Goal: Communication & Community: Answer question/provide support

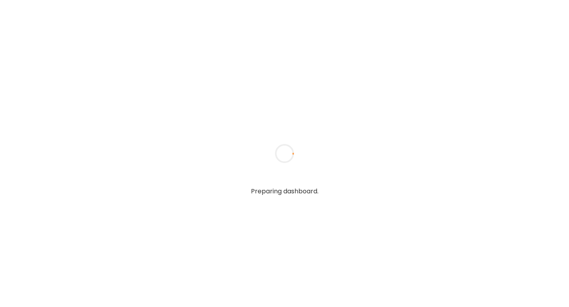
type textarea "**********"
type input "**********"
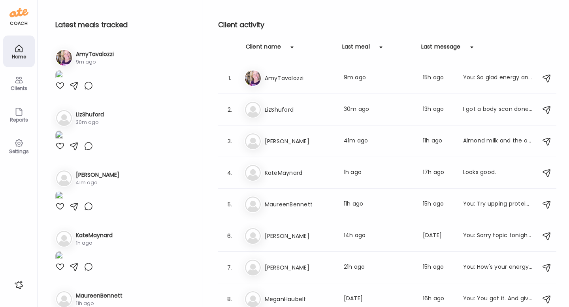
type input "**********"
click at [21, 84] on icon at bounding box center [18, 79] width 9 height 9
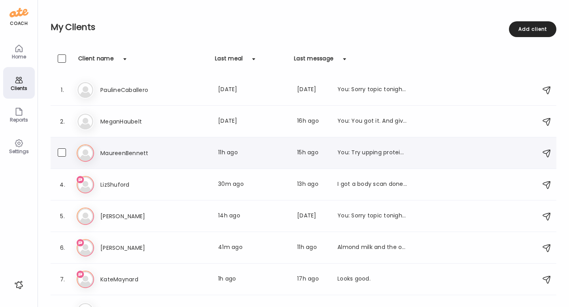
scroll to position [50, 0]
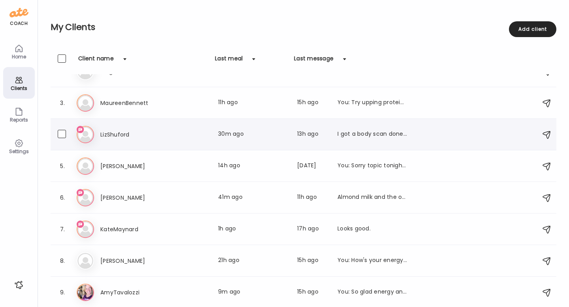
click at [105, 139] on h3 "LizShuford" at bounding box center [135, 134] width 70 height 9
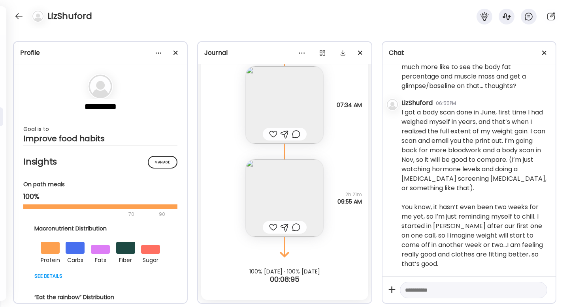
scroll to position [5193, 0]
click at [431, 293] on textarea at bounding box center [466, 290] width 123 height 9
type textarea "*"
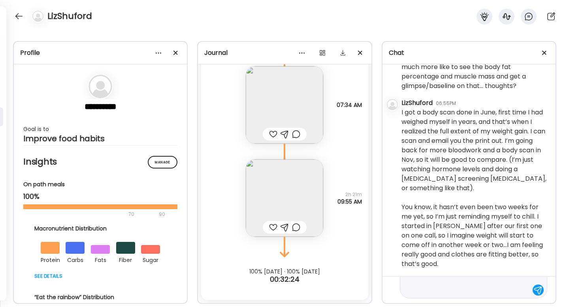
type textarea "**********"
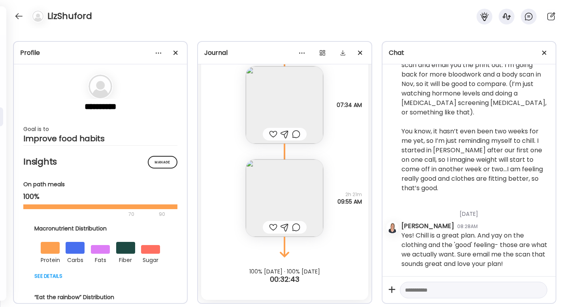
scroll to position [5268, 0]
click at [417, 293] on textarea at bounding box center [466, 290] width 123 height 9
type textarea "**********"
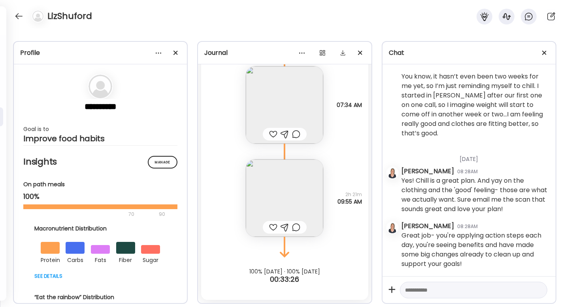
scroll to position [5324, 0]
click at [16, 17] on div at bounding box center [19, 16] width 13 height 13
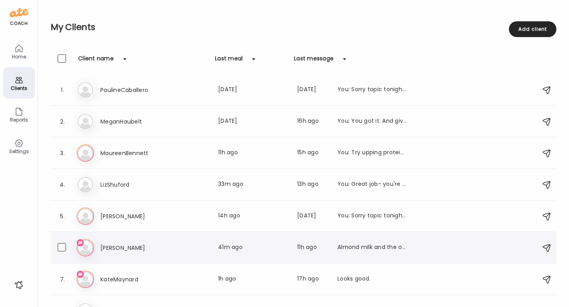
click at [113, 248] on h3 "[PERSON_NAME]" at bounding box center [135, 247] width 70 height 9
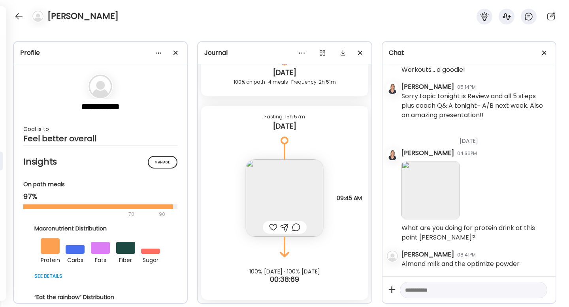
scroll to position [2446, 0]
click at [428, 290] on textarea at bounding box center [466, 290] width 123 height 9
type textarea "*"
type textarea "**********"
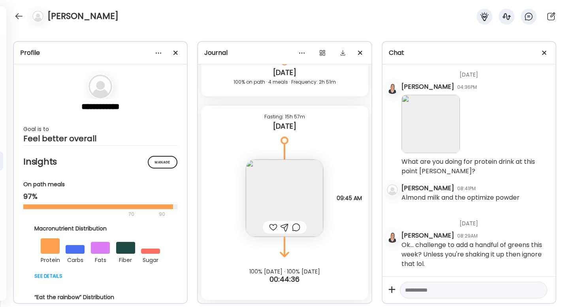
scroll to position [2513, 0]
click at [21, 17] on div at bounding box center [19, 16] width 13 height 13
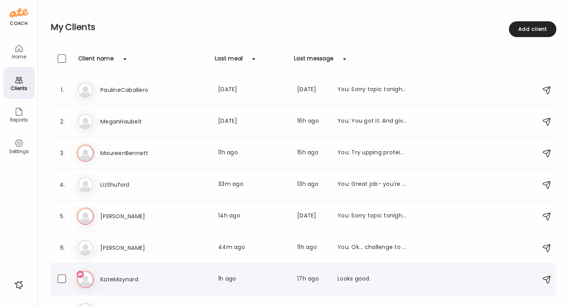
click at [115, 277] on h3 "KateMaynard" at bounding box center [135, 279] width 70 height 9
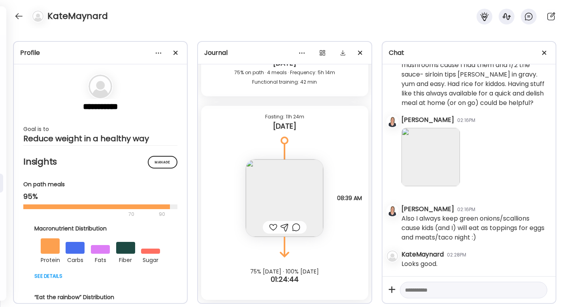
scroll to position [32441, 0]
click at [286, 191] on img at bounding box center [284, 198] width 77 height 77
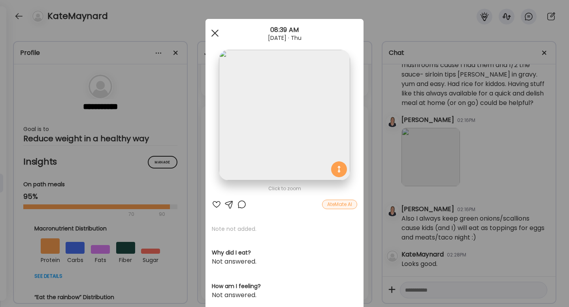
click at [215, 32] on div at bounding box center [215, 33] width 16 height 16
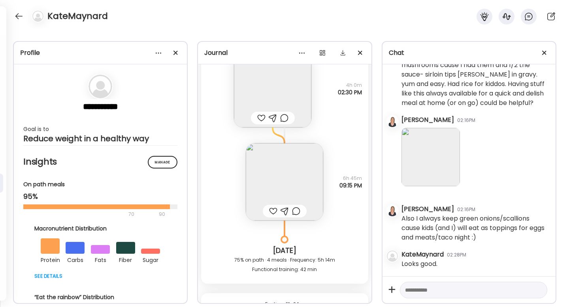
scroll to position [11213, 0]
click at [276, 171] on img at bounding box center [284, 182] width 77 height 77
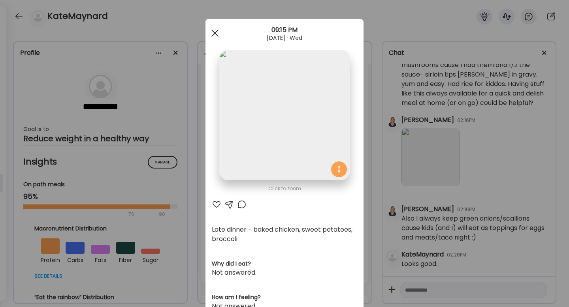
click at [211, 30] on span at bounding box center [214, 33] width 7 height 7
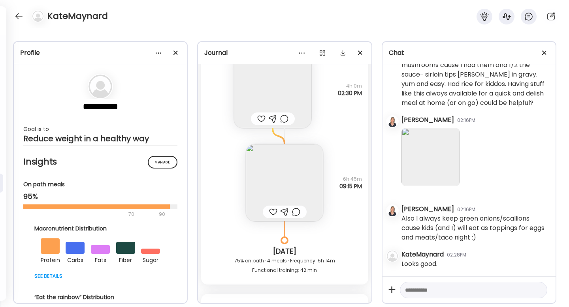
click at [416, 291] on textarea at bounding box center [466, 290] width 123 height 9
type textarea "**********"
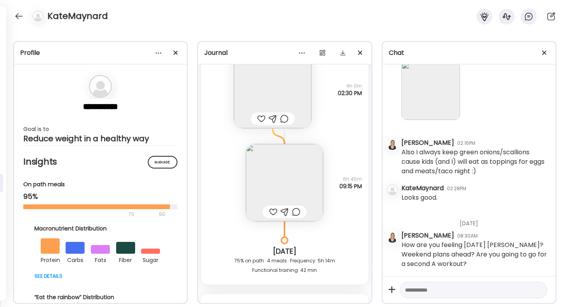
scroll to position [32508, 0]
click at [20, 14] on div at bounding box center [19, 16] width 13 height 13
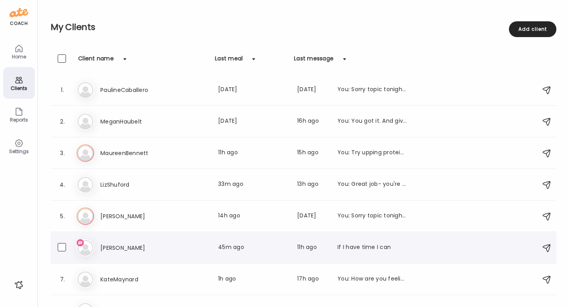
click at [112, 248] on h3 "[PERSON_NAME]" at bounding box center [135, 247] width 70 height 9
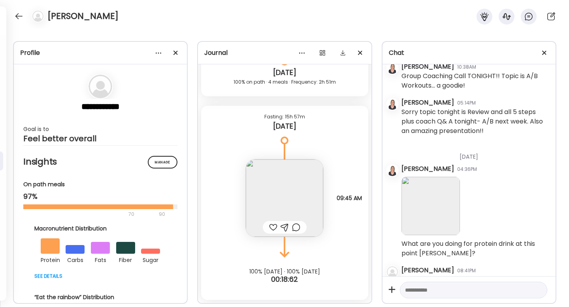
scroll to position [2539, 0]
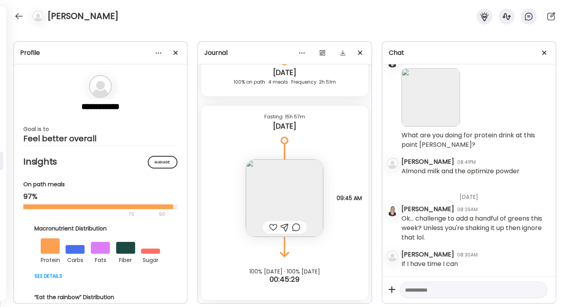
click at [415, 288] on textarea at bounding box center [466, 290] width 123 height 9
type textarea "*"
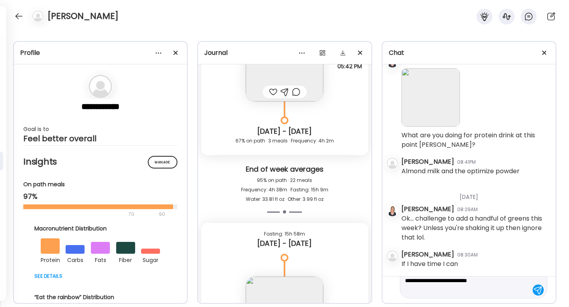
scroll to position [6868, 0]
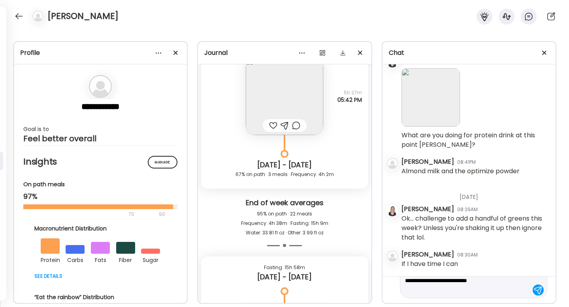
click at [448, 282] on textarea "**********" at bounding box center [466, 281] width 123 height 28
click at [443, 289] on textarea "**********" at bounding box center [466, 281] width 123 height 28
type textarea "**********"
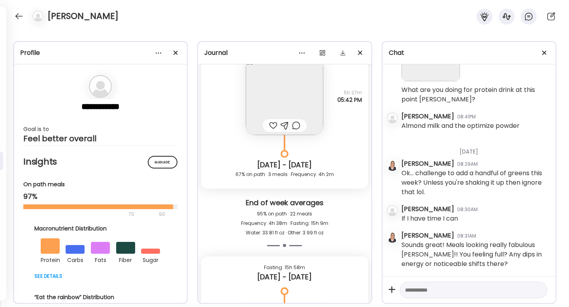
scroll to position [2585, 0]
click at [19, 17] on div at bounding box center [19, 16] width 13 height 13
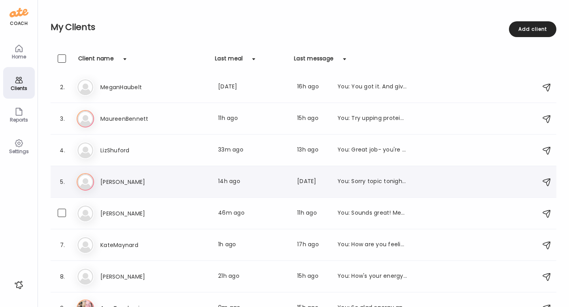
scroll to position [50, 0]
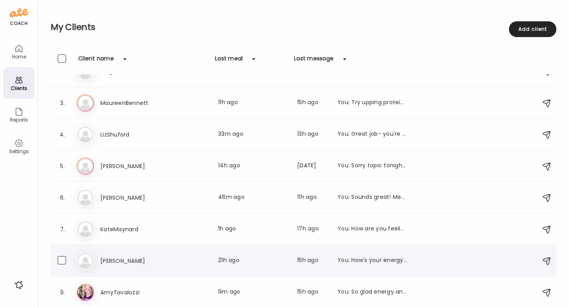
click at [121, 260] on h3 "[PERSON_NAME]" at bounding box center [135, 260] width 70 height 9
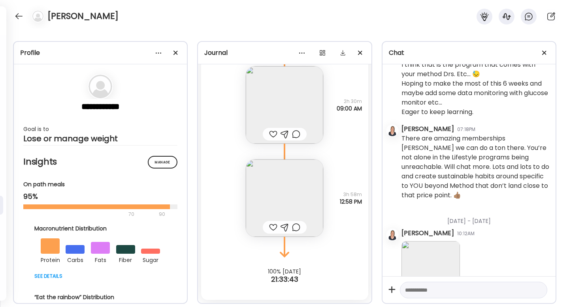
scroll to position [3904, 0]
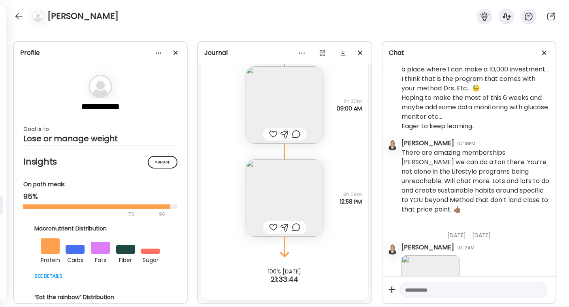
click at [441, 290] on textarea at bounding box center [466, 290] width 123 height 9
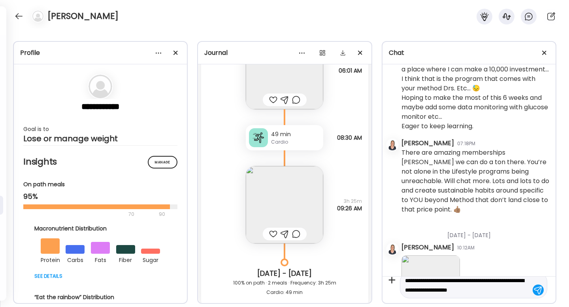
scroll to position [19, 0]
type textarea "**********"
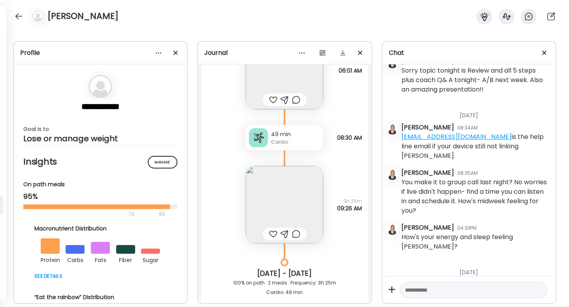
scroll to position [4601, 0]
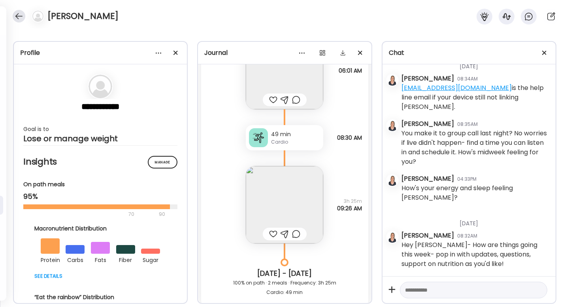
click at [20, 15] on div at bounding box center [19, 16] width 13 height 13
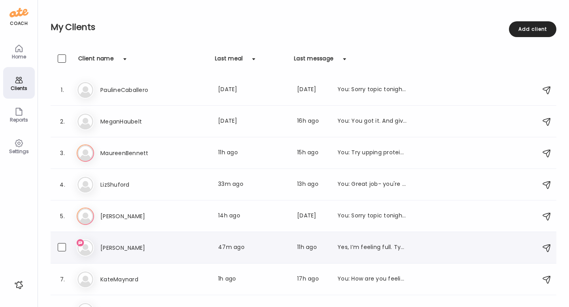
click at [122, 237] on div "6. Ka [PERSON_NAME] Last meal: 47m ago Last message: 11h ago Yes, I’m feeling f…" at bounding box center [304, 248] width 506 height 32
click at [116, 246] on h3 "[PERSON_NAME]" at bounding box center [135, 247] width 70 height 9
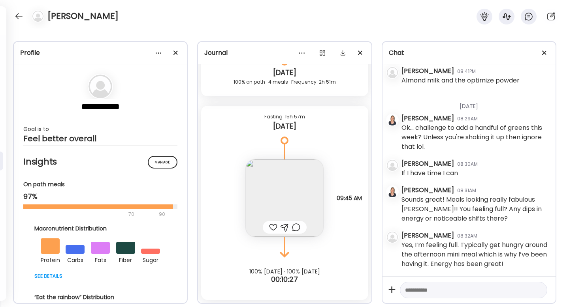
scroll to position [2640, 0]
click at [419, 297] on div at bounding box center [473, 290] width 147 height 17
click at [417, 291] on textarea at bounding box center [466, 290] width 123 height 9
type textarea "**********"
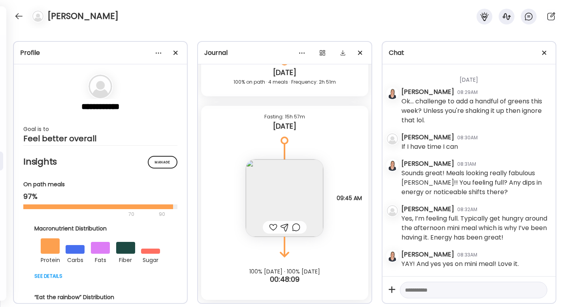
scroll to position [2667, 0]
click at [22, 15] on div at bounding box center [19, 16] width 13 height 13
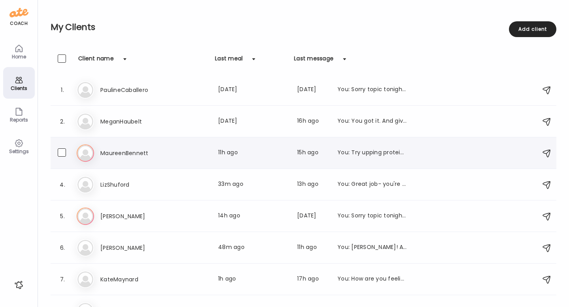
click at [119, 149] on h3 "MaureenBennett" at bounding box center [135, 153] width 70 height 9
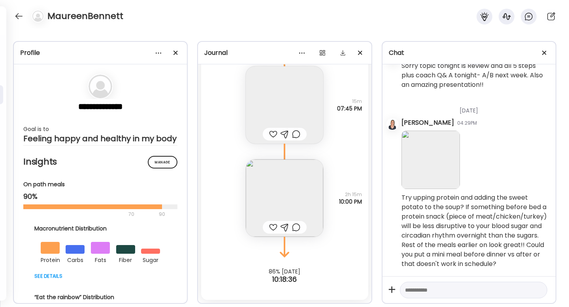
scroll to position [3002, 0]
click at [271, 188] on img at bounding box center [284, 198] width 77 height 77
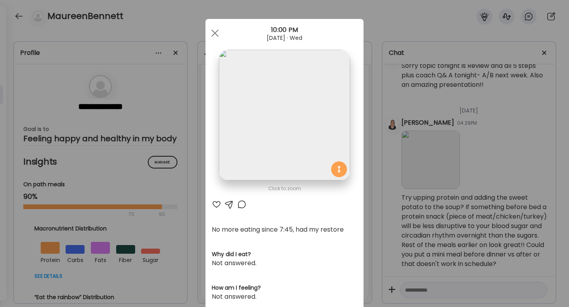
click at [226, 205] on div at bounding box center [228, 204] width 9 height 9
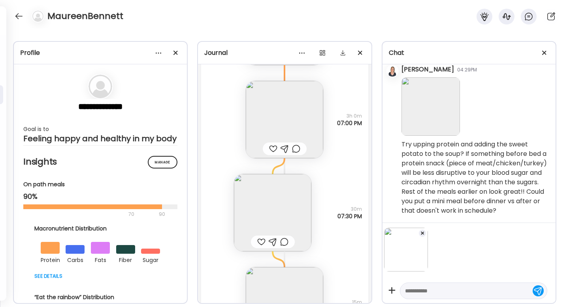
scroll to position [5150, 0]
click at [424, 291] on textarea at bounding box center [466, 290] width 123 height 9
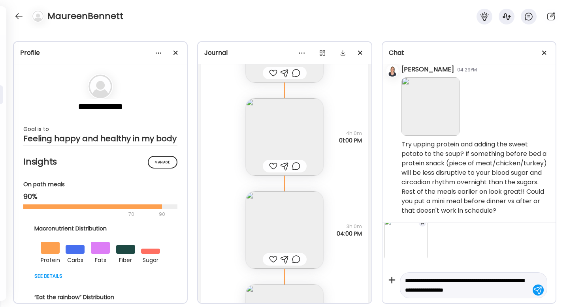
scroll to position [4945, 0]
click at [271, 229] on img at bounding box center [284, 233] width 77 height 77
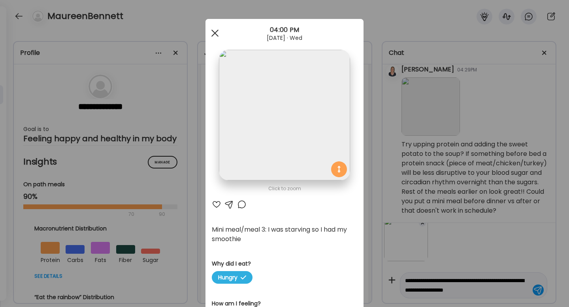
click at [212, 30] on div at bounding box center [215, 33] width 16 height 16
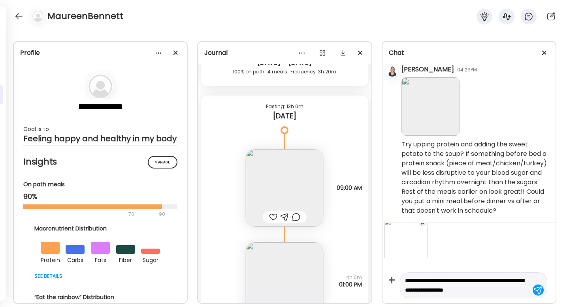
scroll to position [4803, 0]
click at [283, 188] on img at bounding box center [284, 188] width 77 height 77
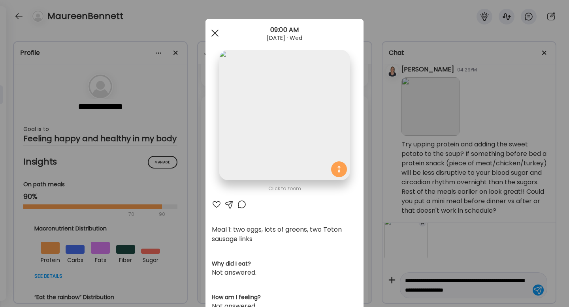
click at [214, 32] on div at bounding box center [215, 33] width 16 height 16
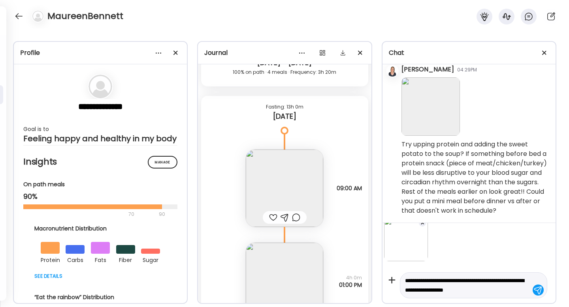
click at [274, 276] on img at bounding box center [284, 281] width 77 height 77
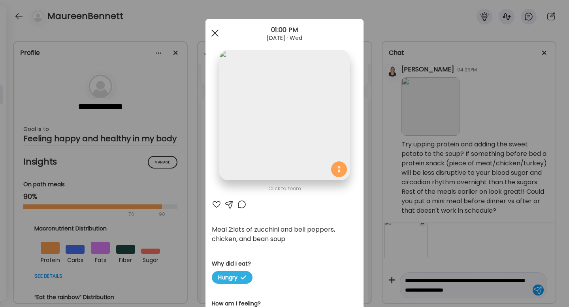
click at [212, 32] on div at bounding box center [215, 33] width 16 height 16
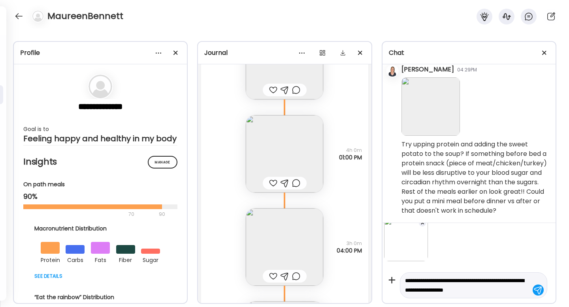
scroll to position [4942, 0]
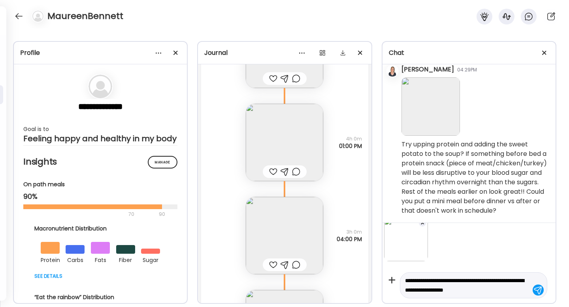
click at [510, 292] on textarea "**********" at bounding box center [466, 285] width 123 height 19
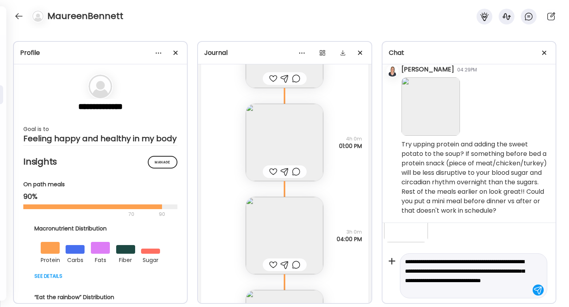
scroll to position [39, 0]
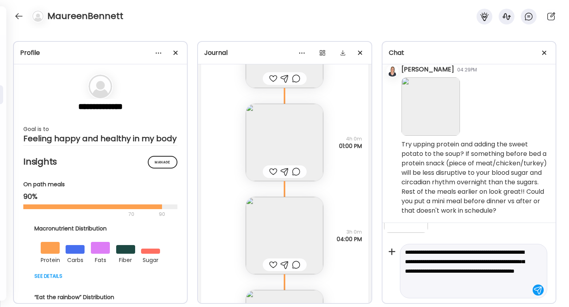
type textarea "**********"
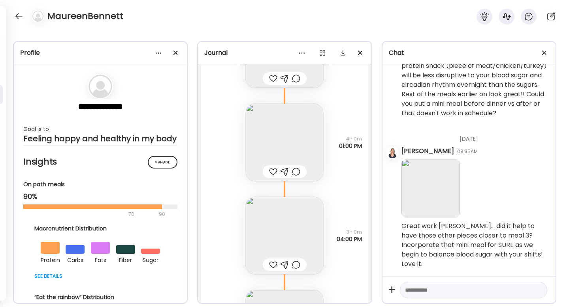
scroll to position [3153, 0]
click at [21, 9] on div "MaureenBennett" at bounding box center [284, 14] width 569 height 28
click at [21, 15] on div at bounding box center [19, 16] width 13 height 13
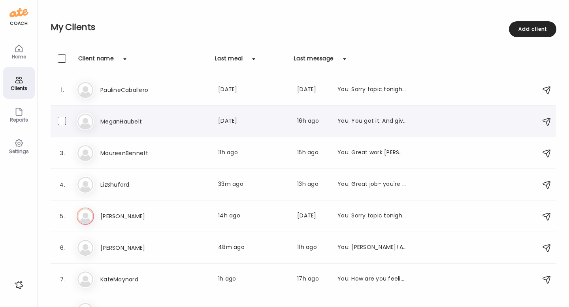
click at [119, 122] on h3 "MeganHaubelt" at bounding box center [135, 121] width 70 height 9
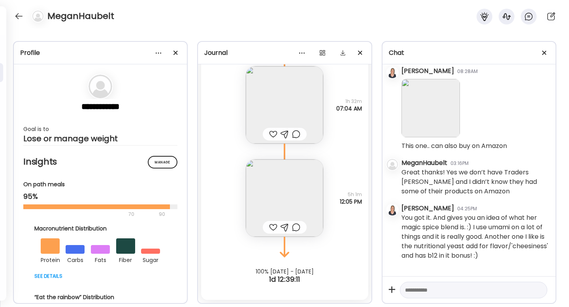
scroll to position [5657, 0]
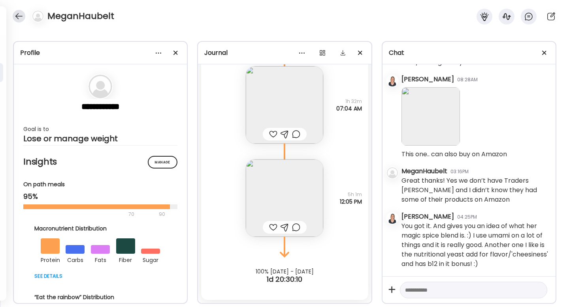
click at [17, 15] on div at bounding box center [19, 16] width 13 height 13
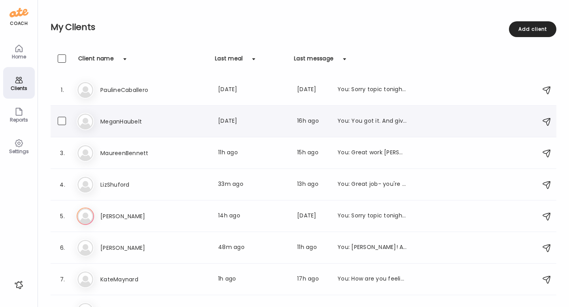
click at [117, 121] on h3 "MeganHaubelt" at bounding box center [135, 121] width 70 height 9
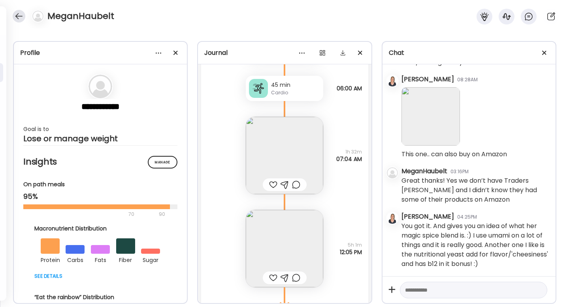
click at [19, 19] on div at bounding box center [19, 16] width 13 height 13
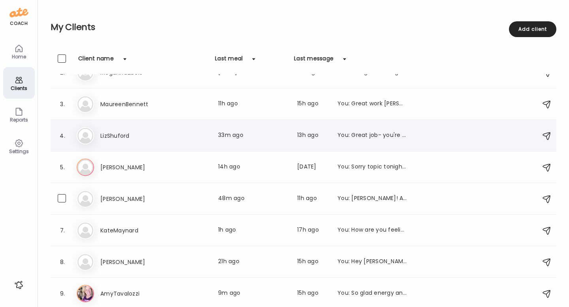
scroll to position [50, 0]
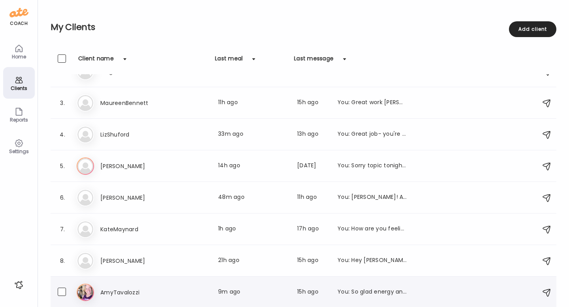
click at [350, 292] on div "You: So glad energy and fuel feeling great [PERSON_NAME]." at bounding box center [372, 292] width 70 height 9
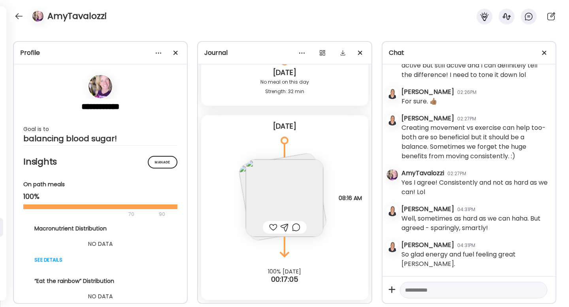
scroll to position [7098, 0]
click at [285, 198] on img at bounding box center [284, 198] width 77 height 77
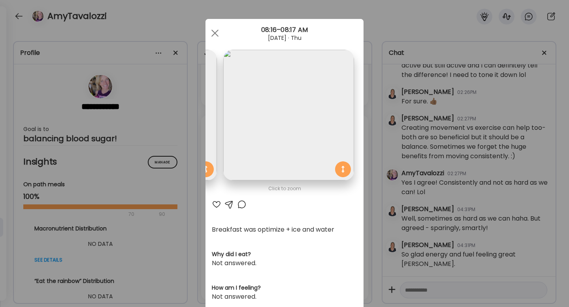
click at [294, 136] on img at bounding box center [288, 115] width 131 height 131
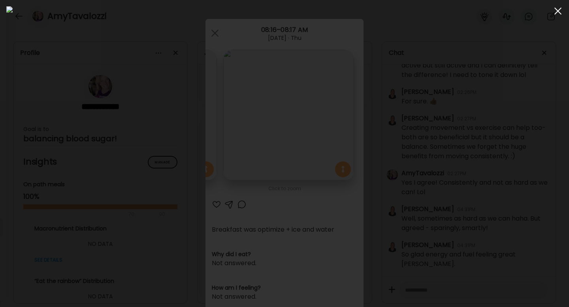
click at [553, 12] on div at bounding box center [558, 11] width 16 height 16
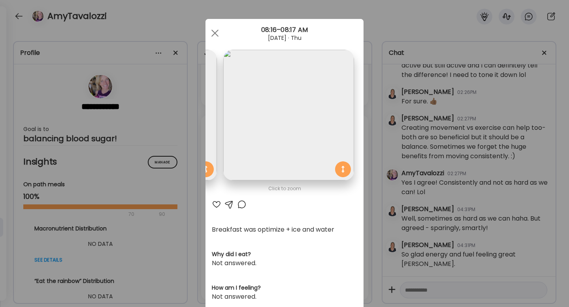
click at [225, 203] on div at bounding box center [228, 204] width 9 height 9
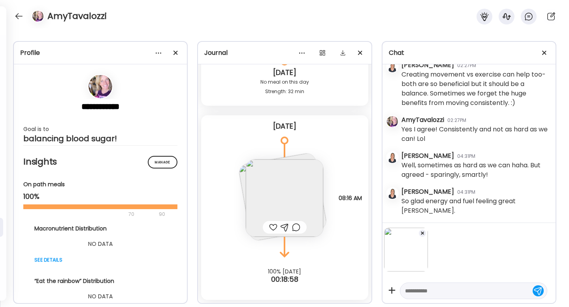
scroll to position [7148, 0]
click at [424, 293] on textarea at bounding box center [466, 290] width 123 height 9
type textarea "**********"
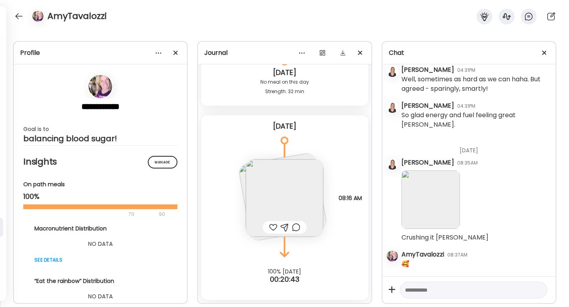
scroll to position [7238, 0]
